Goal: Find specific fact: Find specific fact

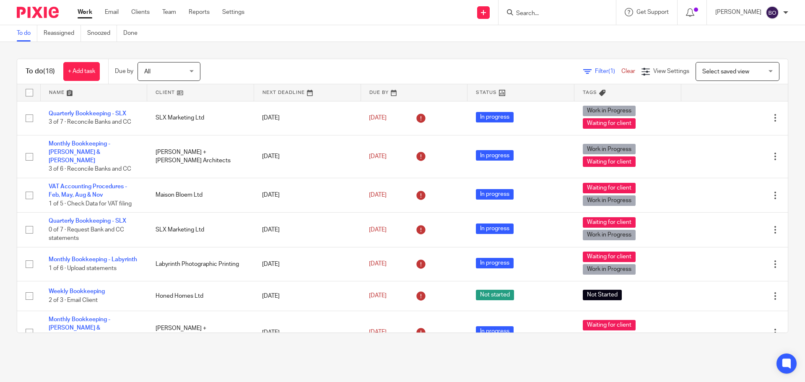
click at [553, 10] on input "Search" at bounding box center [554, 14] width 76 height 8
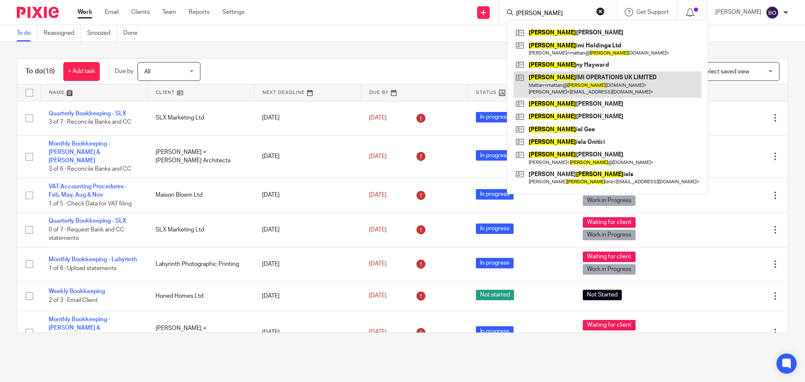
type input "[PERSON_NAME]"
click at [568, 86] on link at bounding box center [608, 84] width 188 height 26
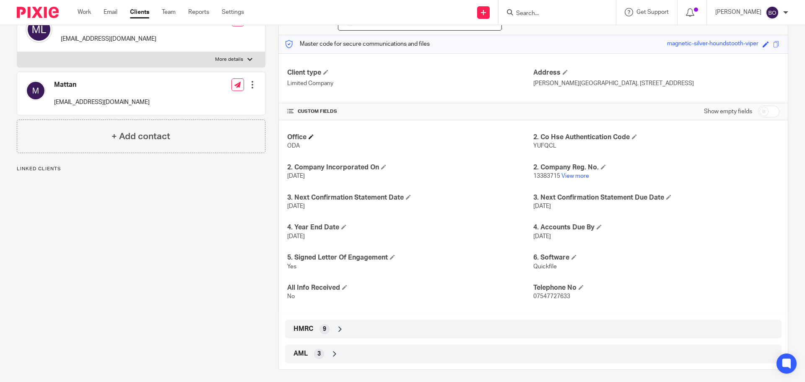
scroll to position [102, 0]
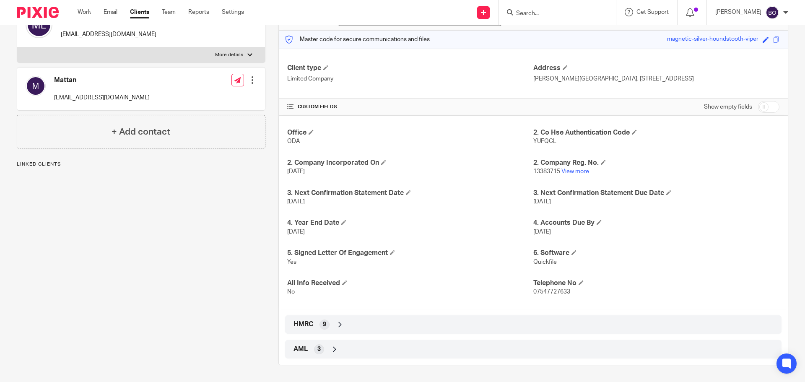
click at [333, 318] on div "HMRC 9" at bounding box center [534, 325] width 484 height 14
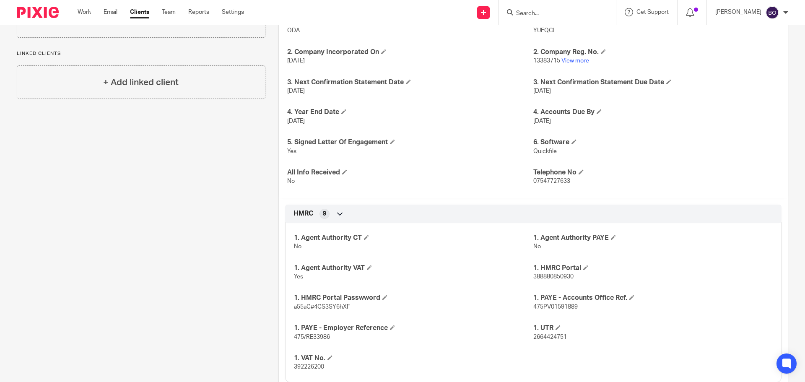
scroll to position [228, 0]
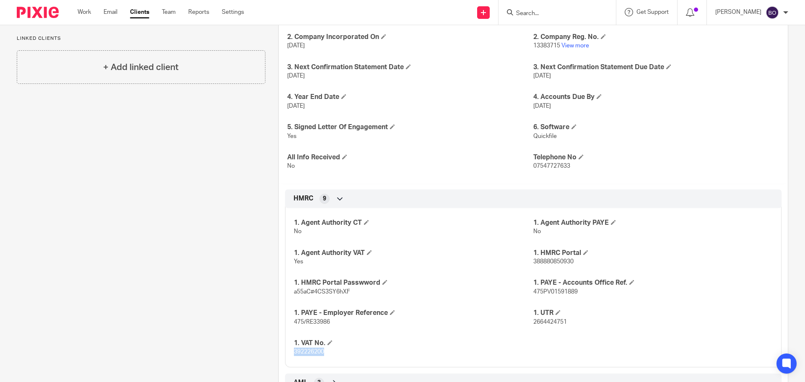
drag, startPoint x: 291, startPoint y: 352, endPoint x: 327, endPoint y: 352, distance: 35.7
click at [327, 352] on div "1. Agent Authority CT No 1. Agent Authority PAYE No 1. Agent Authority VAT Yes …" at bounding box center [533, 285] width 497 height 166
copy span "392226200"
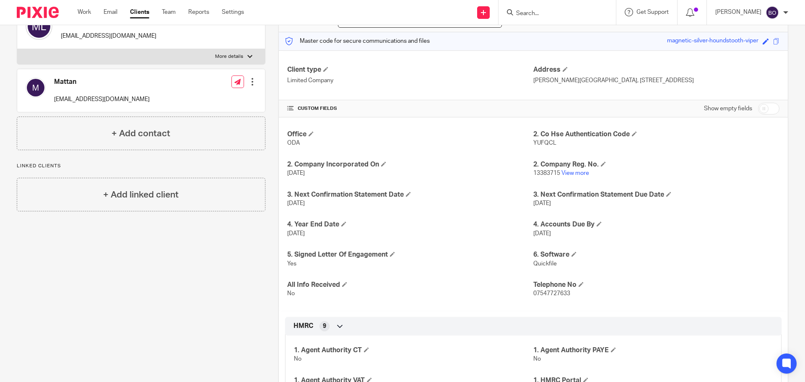
scroll to position [0, 0]
